Goal: Task Accomplishment & Management: Use online tool/utility

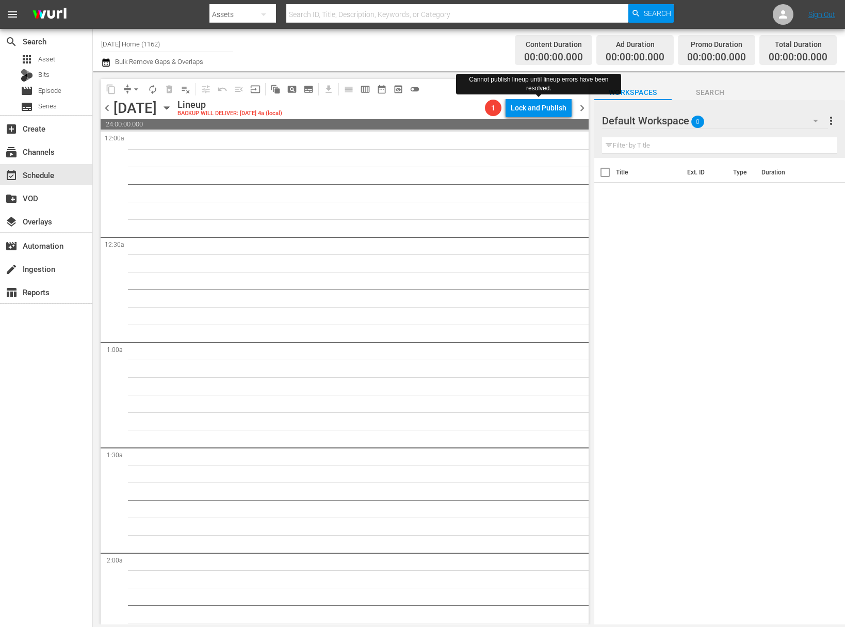
click at [175, 108] on div "[DATE] [DATE]" at bounding box center [144, 108] width 61 height 17
click at [175, 104] on div "[DATE] [DATE]" at bounding box center [144, 108] width 61 height 17
click at [172, 108] on icon "button" at bounding box center [166, 107] width 11 height 11
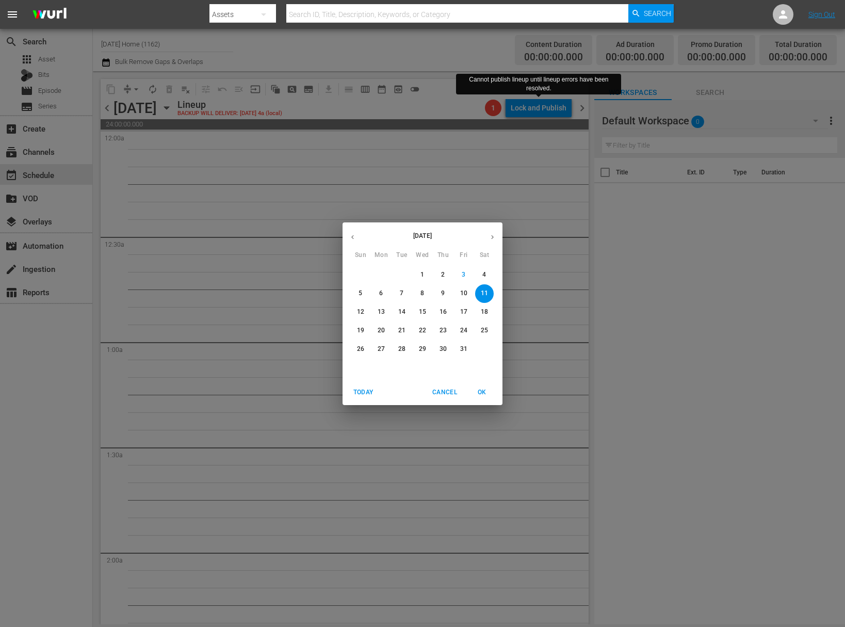
click at [361, 309] on p "12" at bounding box center [360, 312] width 7 height 9
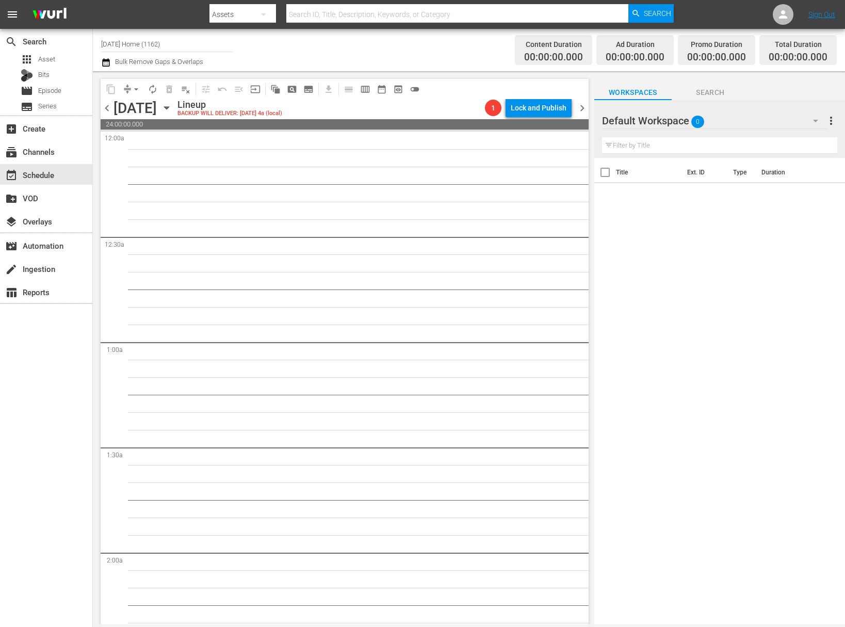
drag, startPoint x: 267, startPoint y: 104, endPoint x: 284, endPoint y: 124, distance: 26.4
click at [175, 105] on div "[DATE] [DATE]" at bounding box center [144, 108] width 61 height 17
click at [175, 114] on div "[DATE] [DATE]" at bounding box center [144, 108] width 61 height 17
click at [172, 109] on icon "button" at bounding box center [166, 107] width 11 height 11
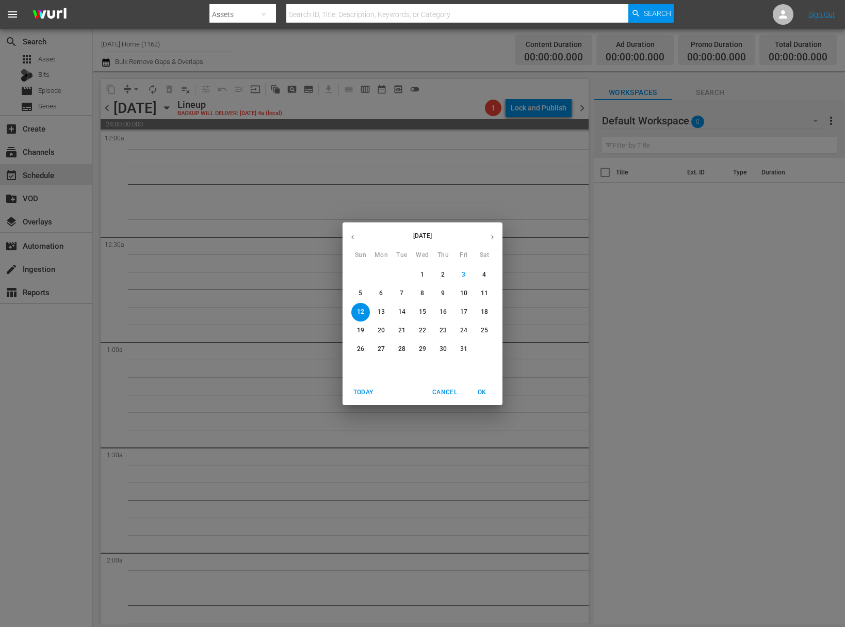
drag, startPoint x: 263, startPoint y: 251, endPoint x: 262, endPoint y: 243, distance: 7.8
click at [263, 250] on div "[DATE] Sun Mon Tue Wed Thu Fri Sat 28 29 30 1 2 3 4 5 6 7 8 9 10 11 12 13 14 15…" at bounding box center [422, 313] width 845 height 627
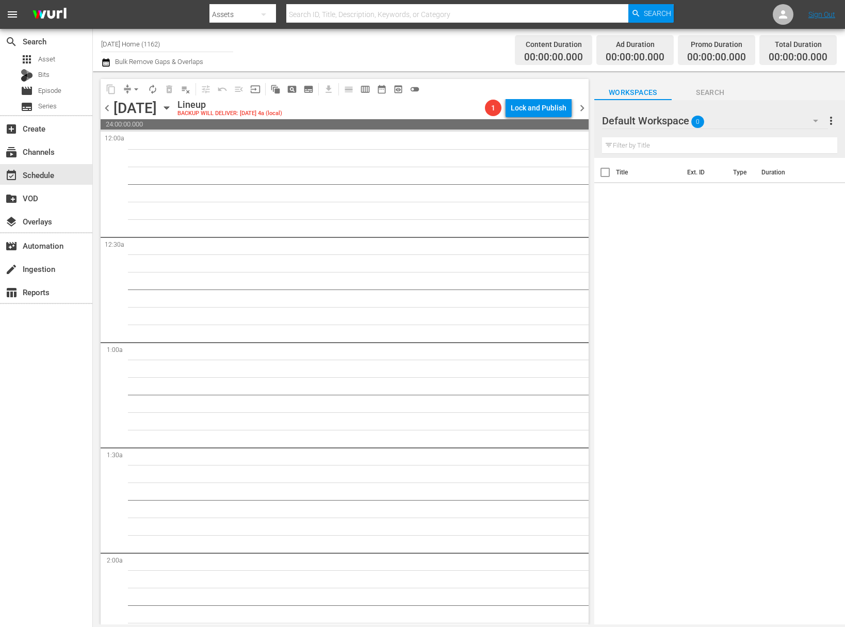
click at [172, 106] on icon "button" at bounding box center [166, 107] width 11 height 11
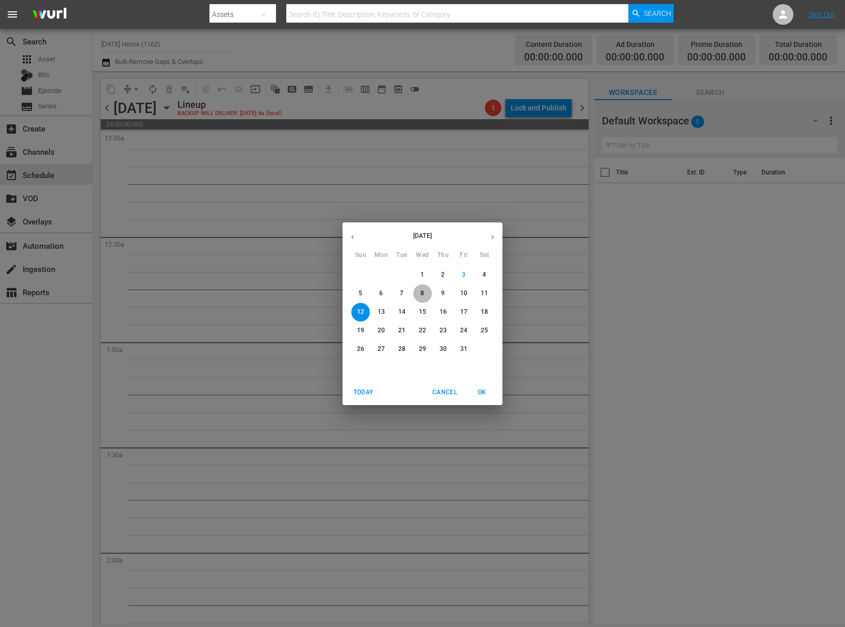
click at [428, 295] on span "8" at bounding box center [422, 293] width 19 height 9
